Goal: Task Accomplishment & Management: Manage account settings

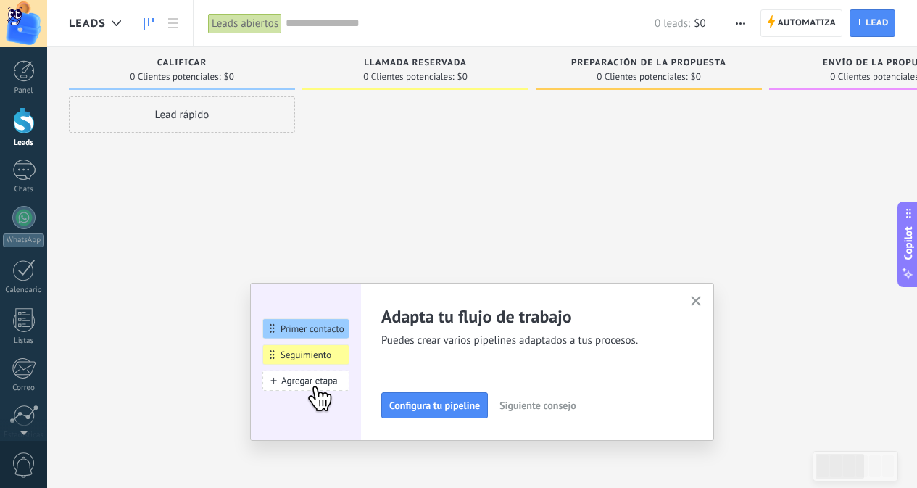
click at [202, 110] on div "Lead rápido" at bounding box center [182, 114] width 226 height 36
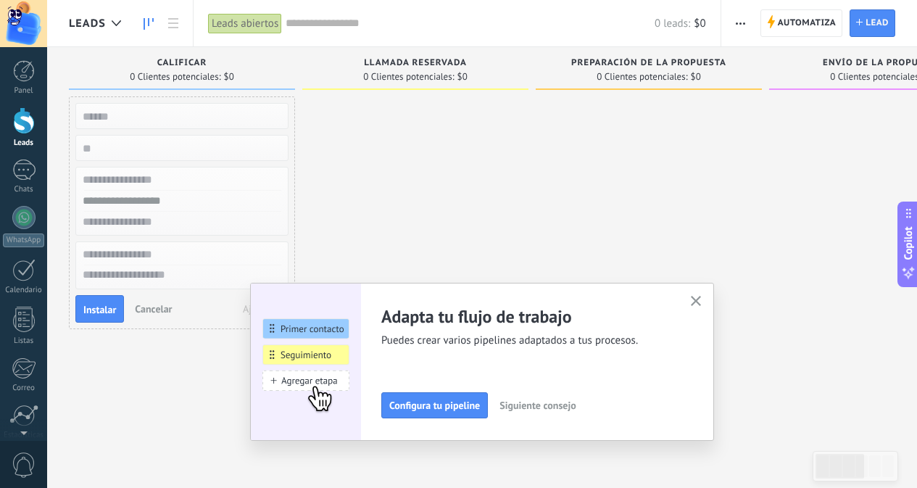
click at [365, 173] on div at bounding box center [415, 245] width 226 height 299
click at [697, 296] on button "button" at bounding box center [696, 302] width 18 height 20
